Goal: Task Accomplishment & Management: Use online tool/utility

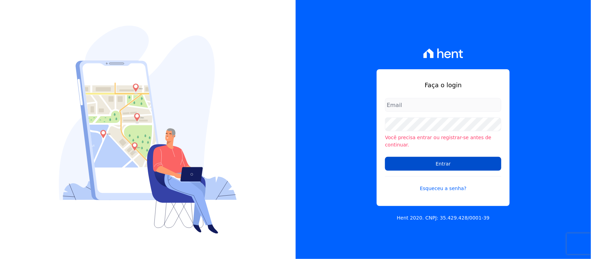
type input "marisa.pierotte@dnaconstrutora.com.br"
click at [413, 161] on input "Entrar" at bounding box center [443, 164] width 116 height 14
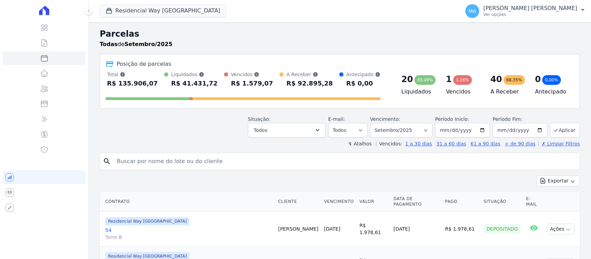
select select
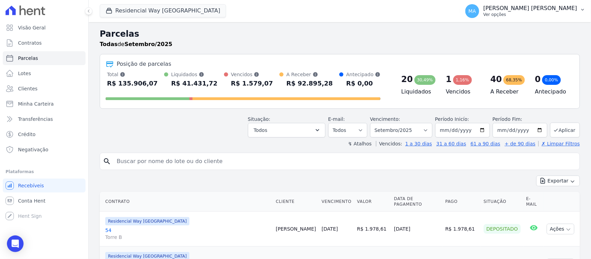
click at [532, 15] on p "Ver opções" at bounding box center [530, 15] width 94 height 6
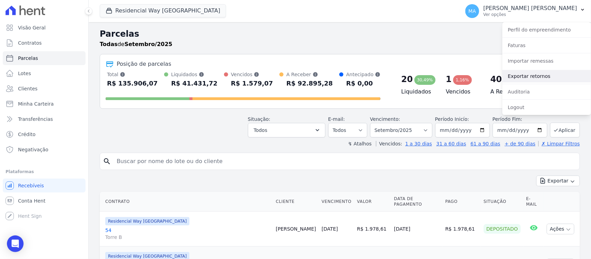
click at [511, 77] on link "Exportar retornos" at bounding box center [546, 76] width 89 height 12
